Goal: Find specific page/section: Find specific page/section

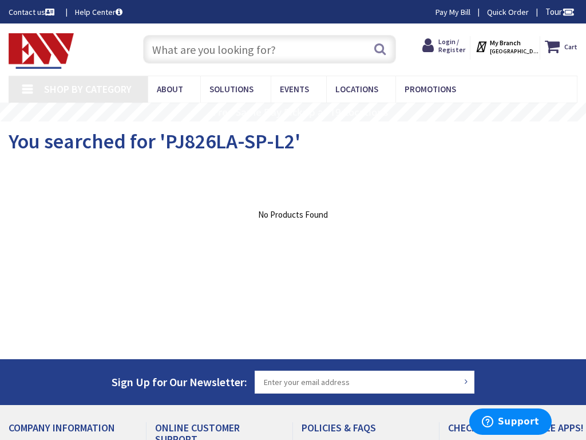
type input "[STREET_ADDRESS]"
